Goal: Find specific page/section: Find specific page/section

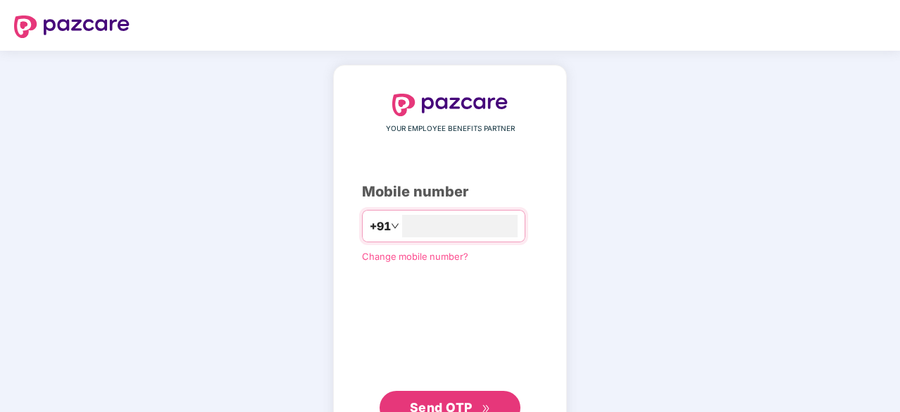
type input "*"
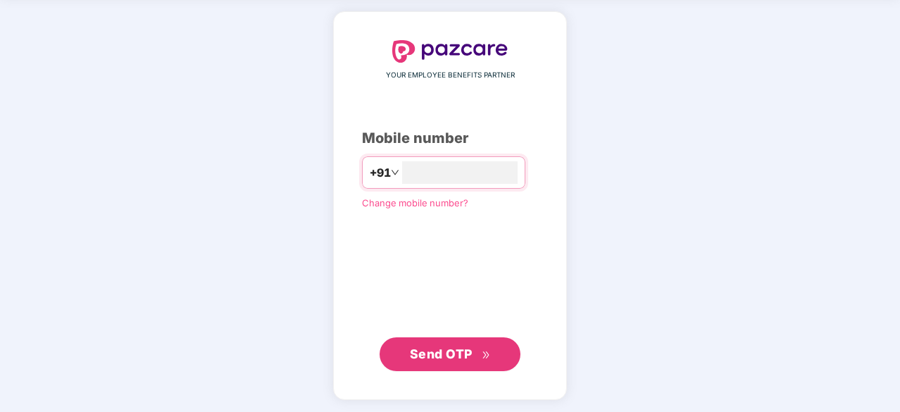
type input "**********"
drag, startPoint x: 400, startPoint y: 384, endPoint x: 414, endPoint y: 365, distance: 23.7
click at [402, 381] on div "**********" at bounding box center [450, 204] width 234 height 387
click at [454, 329] on div "**********" at bounding box center [450, 206] width 176 height 330
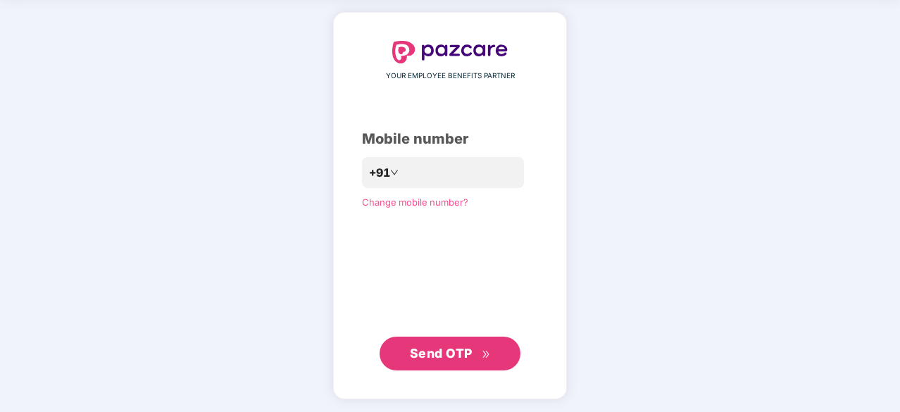
click at [461, 357] on span "Send OTP" at bounding box center [441, 353] width 63 height 15
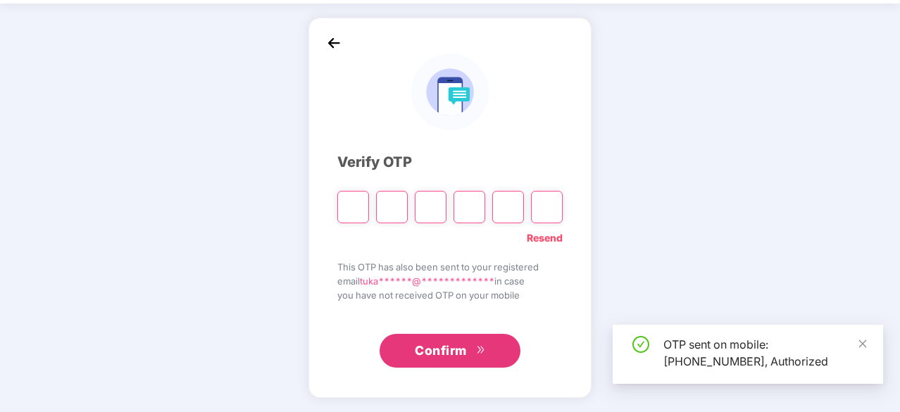
scroll to position [46, 0]
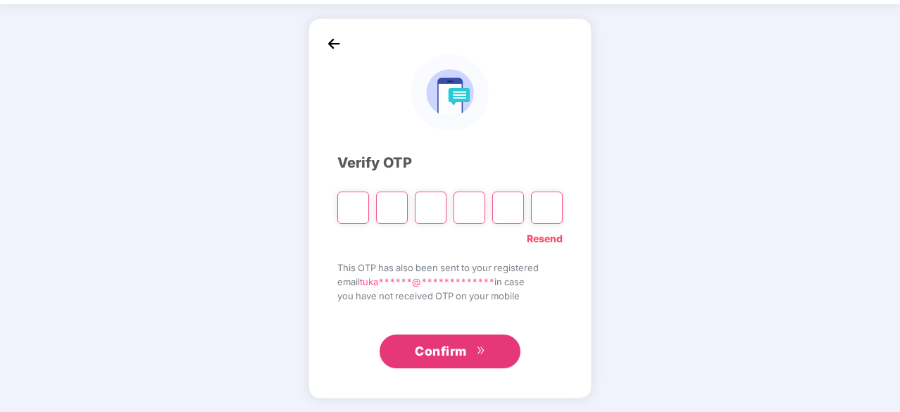
type input "*"
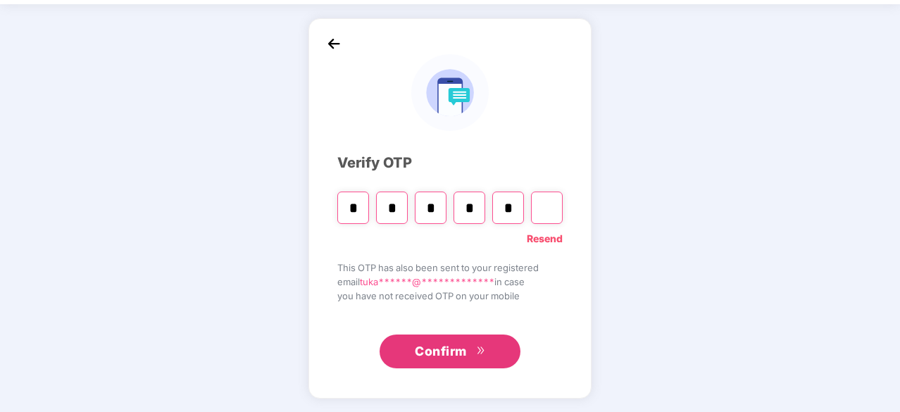
type input "*"
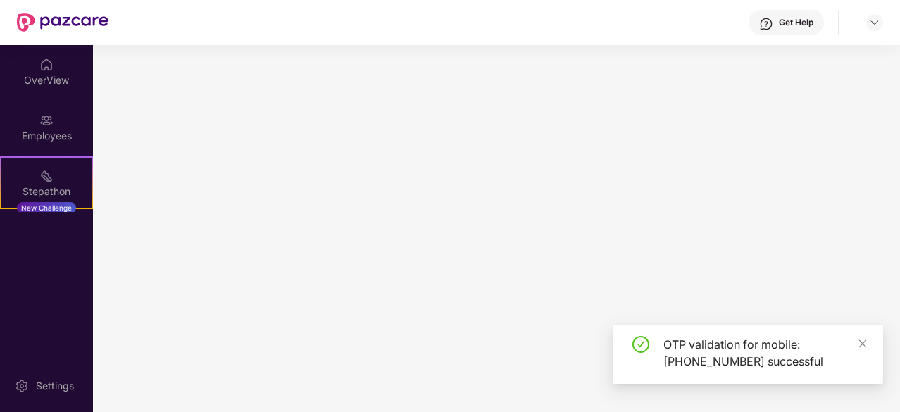
scroll to position [0, 0]
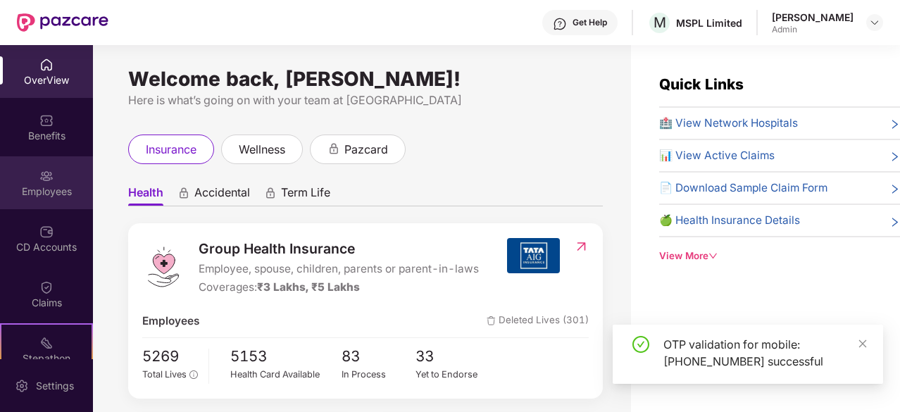
click at [39, 184] on div "Employees" at bounding box center [46, 182] width 93 height 53
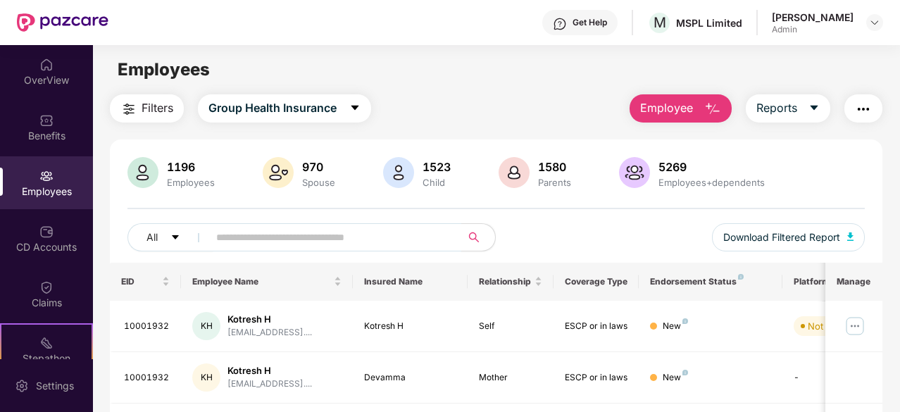
click at [285, 240] on input "text" at bounding box center [329, 237] width 226 height 21
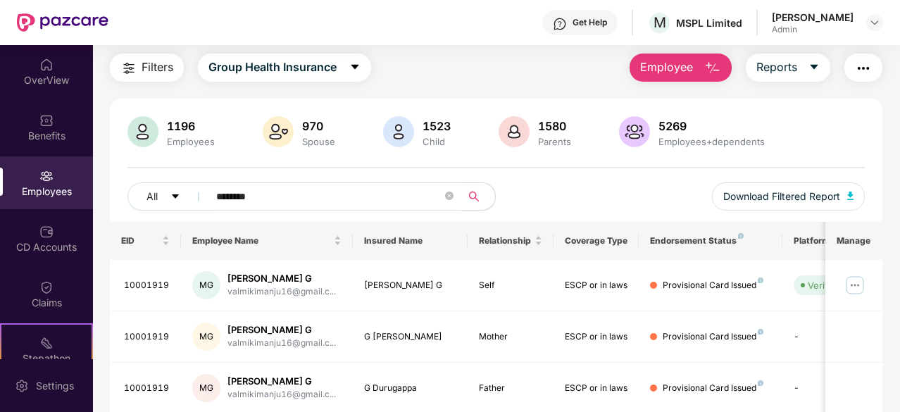
scroll to position [92, 0]
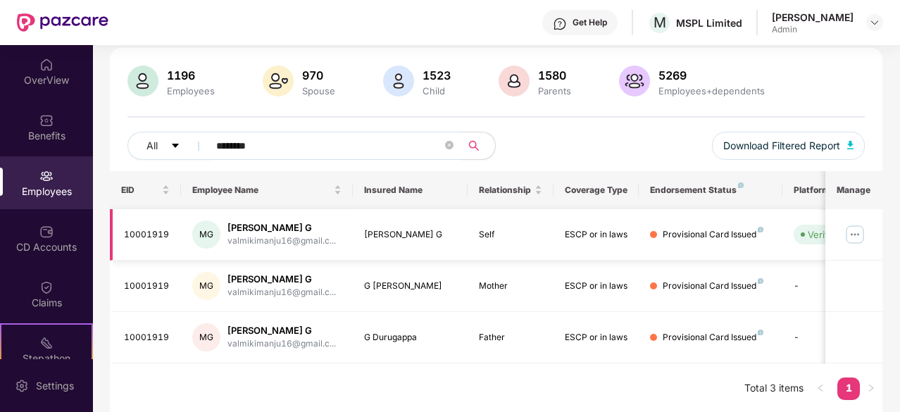
type input "********"
click at [859, 232] on img at bounding box center [855, 234] width 23 height 23
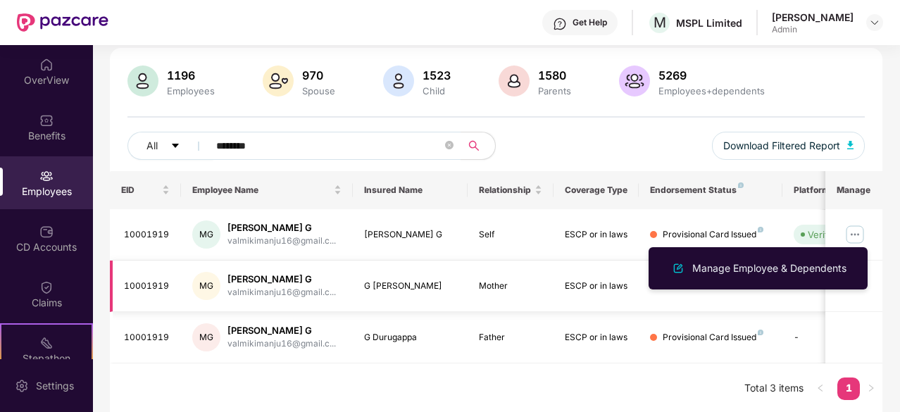
click at [872, 307] on td at bounding box center [854, 286] width 57 height 51
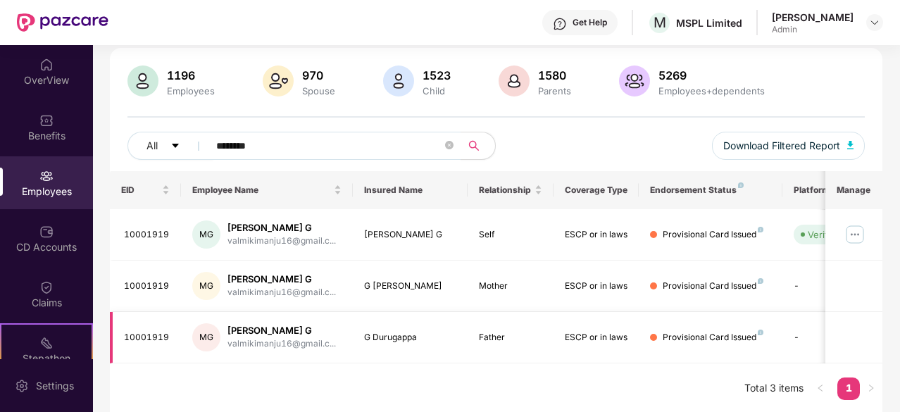
scroll to position [0, 0]
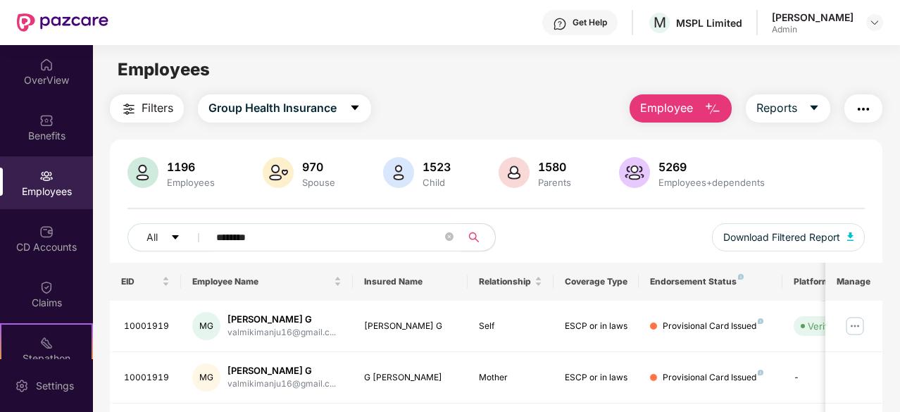
click at [42, 174] on img at bounding box center [46, 176] width 14 height 14
click at [452, 239] on icon "close-circle" at bounding box center [449, 236] width 8 height 8
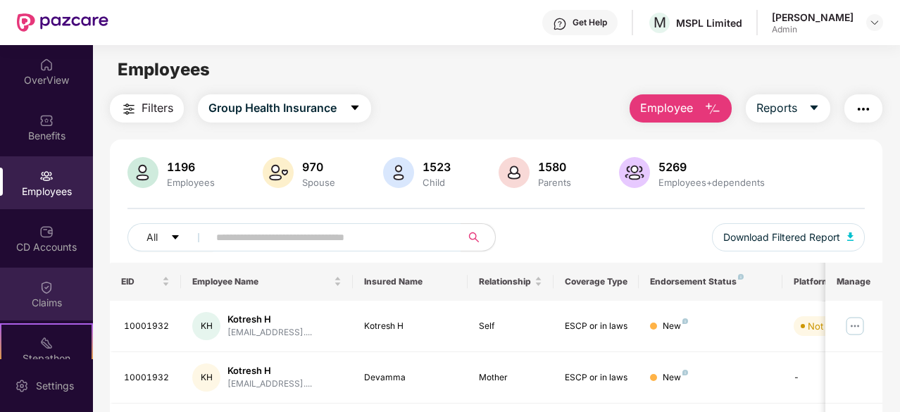
click at [41, 297] on div "Claims" at bounding box center [46, 303] width 93 height 14
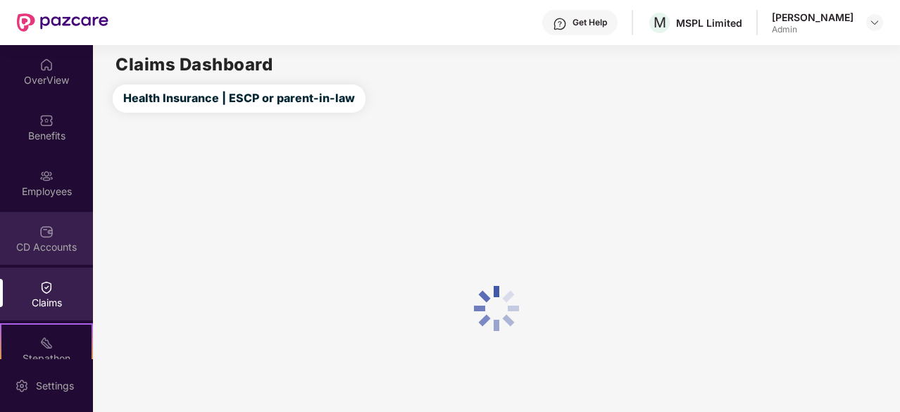
click at [45, 244] on div "CD Accounts" at bounding box center [46, 247] width 93 height 14
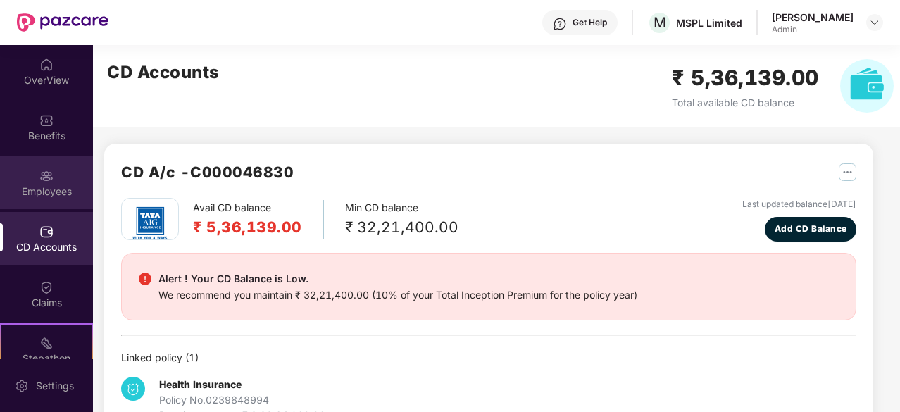
click at [43, 197] on div "Employees" at bounding box center [46, 192] width 93 height 14
